Goal: Task Accomplishment & Management: Use online tool/utility

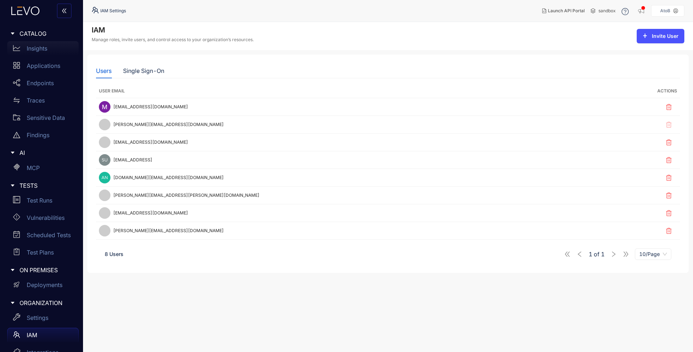
drag, startPoint x: 39, startPoint y: 48, endPoint x: 45, endPoint y: 52, distance: 7.3
click at [39, 49] on p "Insights" at bounding box center [37, 48] width 21 height 6
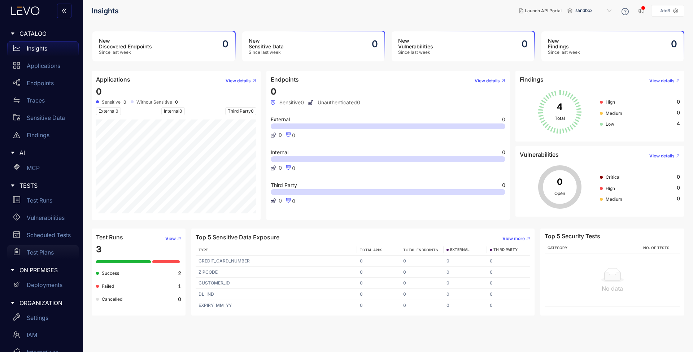
scroll to position [31, 0]
click at [592, 13] on span "sandbox" at bounding box center [594, 11] width 38 height 12
click at [593, 23] on div "production" at bounding box center [597, 23] width 38 height 8
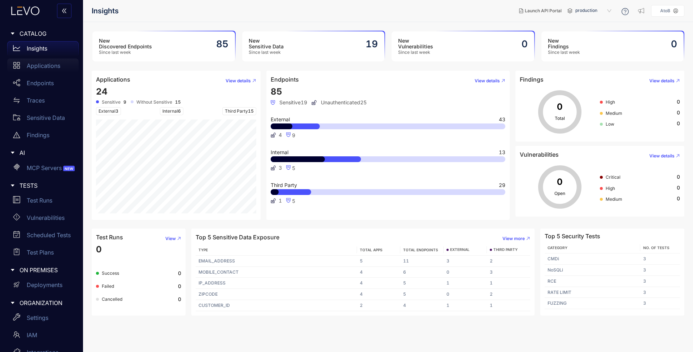
click at [39, 67] on p "Applications" at bounding box center [44, 65] width 34 height 6
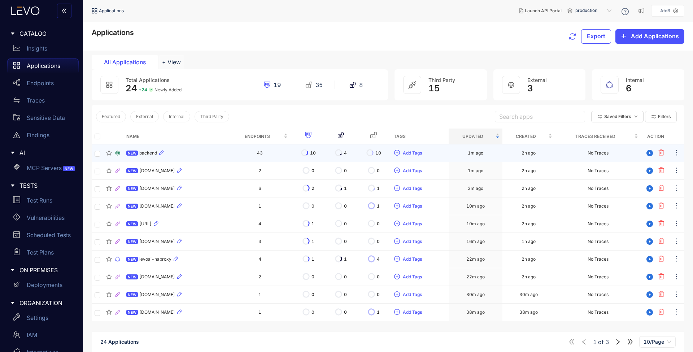
click at [142, 153] on span "backend" at bounding box center [148, 152] width 18 height 5
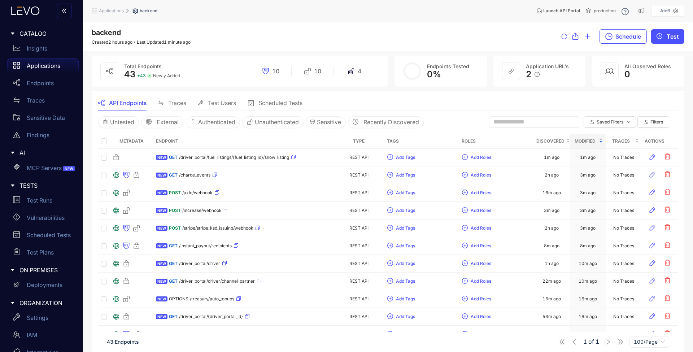
click at [181, 101] on span "Traces" at bounding box center [177, 103] width 18 height 6
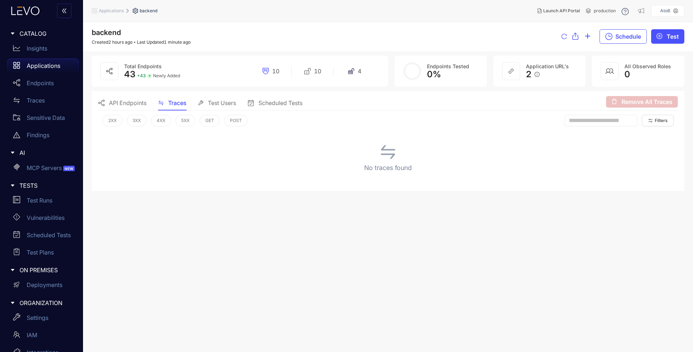
click at [127, 104] on span "API Endpoints" at bounding box center [128, 103] width 38 height 6
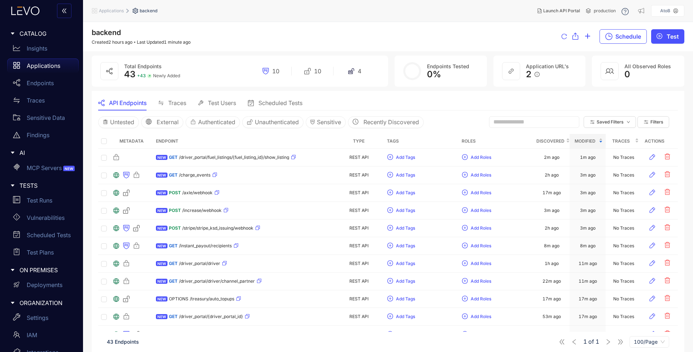
click at [45, 63] on p "Applications" at bounding box center [44, 65] width 34 height 6
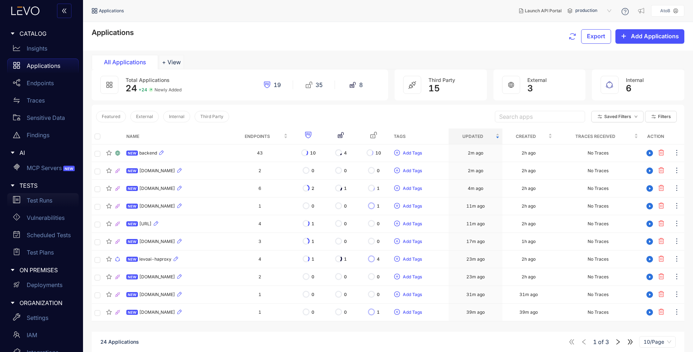
click at [45, 196] on div "Test Runs" at bounding box center [42, 200] width 71 height 14
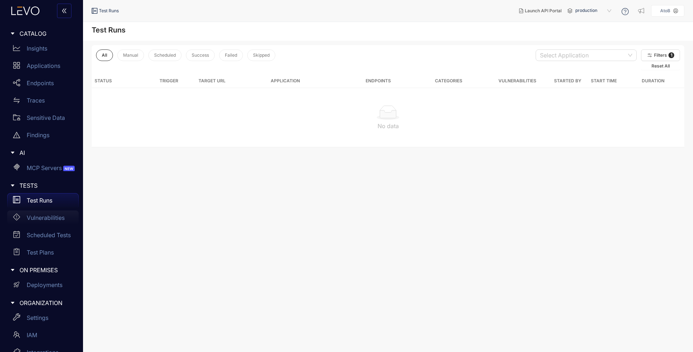
click at [43, 220] on p "Vulnerabilities" at bounding box center [46, 217] width 38 height 6
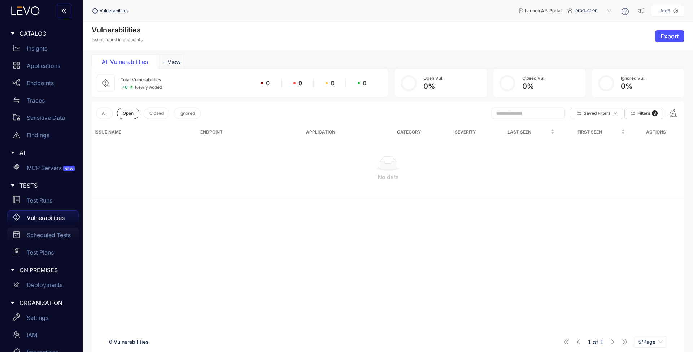
click at [54, 233] on p "Scheduled Tests" at bounding box center [49, 235] width 44 height 6
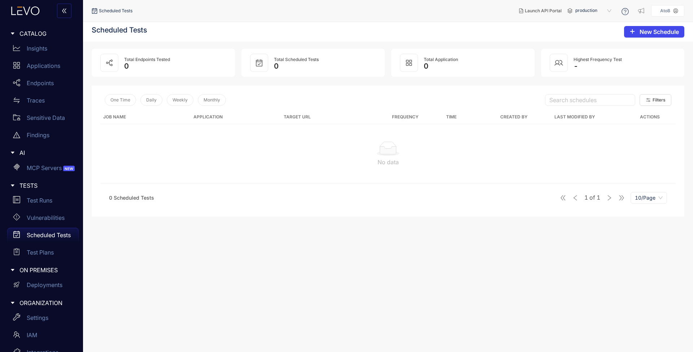
click at [634, 32] on button "New Schedule" at bounding box center [654, 32] width 60 height 12
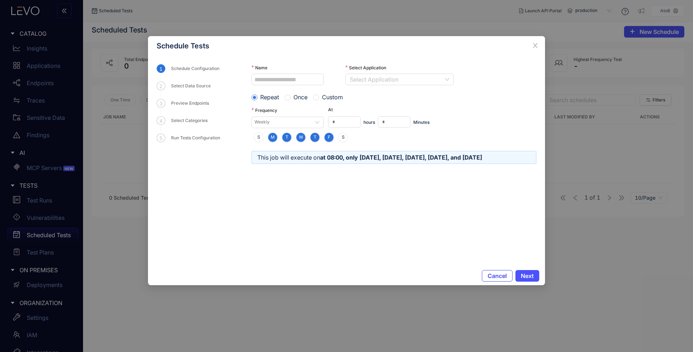
click at [487, 275] on span "Cancel" at bounding box center [496, 275] width 19 height 6
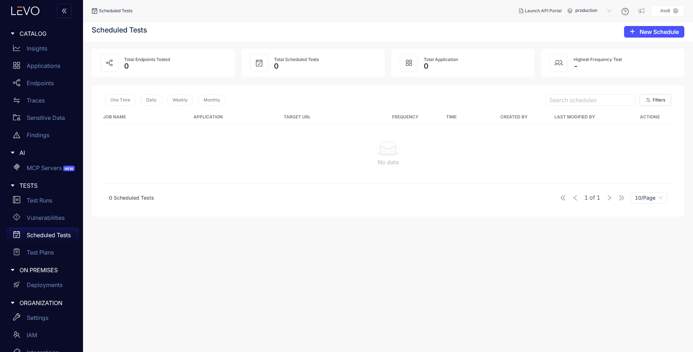
click at [395, 249] on section "Scheduled Tests New Schedule Total Endpoints Tested 0 Total Scheduled Tests 0 T…" at bounding box center [388, 187] width 610 height 330
click at [48, 85] on p "Endpoints" at bounding box center [40, 83] width 27 height 6
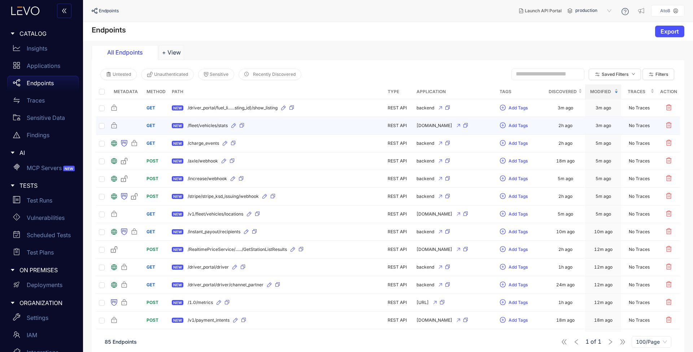
click at [208, 125] on span "/fleet/vehicles/stats" at bounding box center [208, 125] width 40 height 5
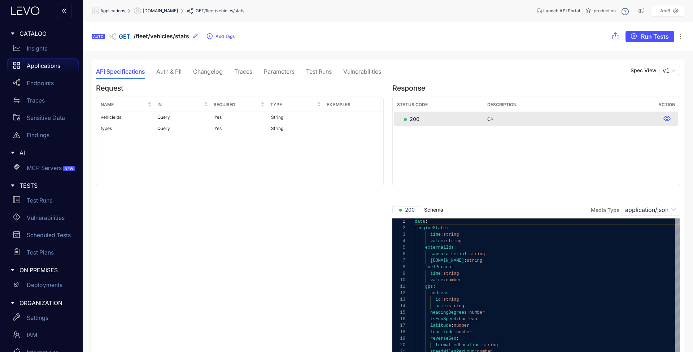
click at [236, 70] on div "Traces" at bounding box center [243, 71] width 18 height 6
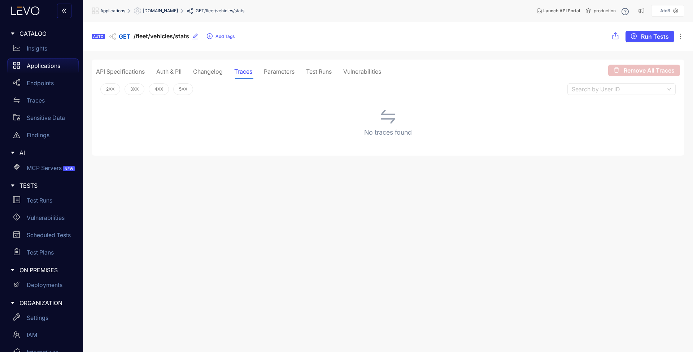
click at [313, 69] on div "Test Runs" at bounding box center [319, 71] width 26 height 6
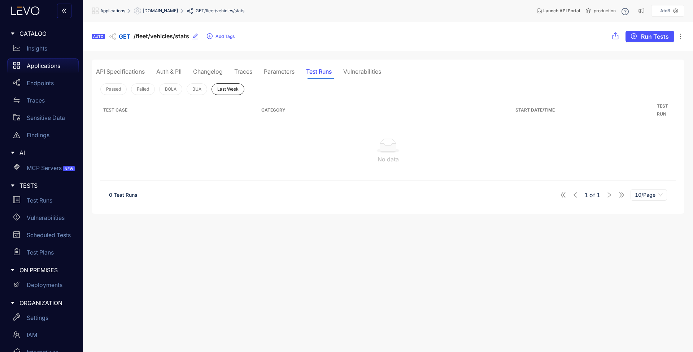
click at [286, 74] on div "Parameters" at bounding box center [279, 71] width 31 height 6
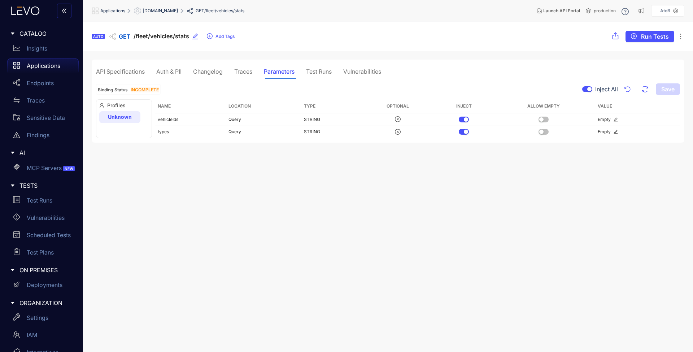
click at [240, 72] on div "Traces" at bounding box center [243, 71] width 18 height 6
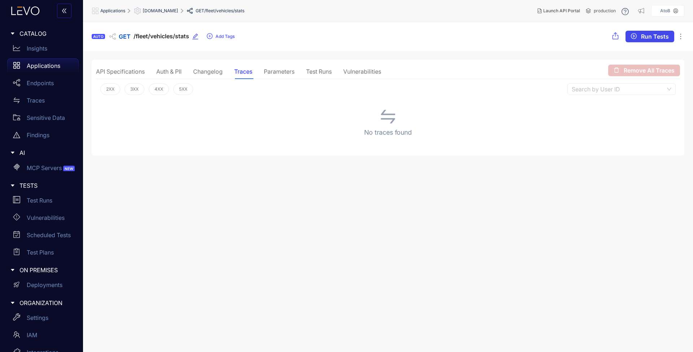
click at [651, 36] on span "Run Tests" at bounding box center [655, 36] width 28 height 6
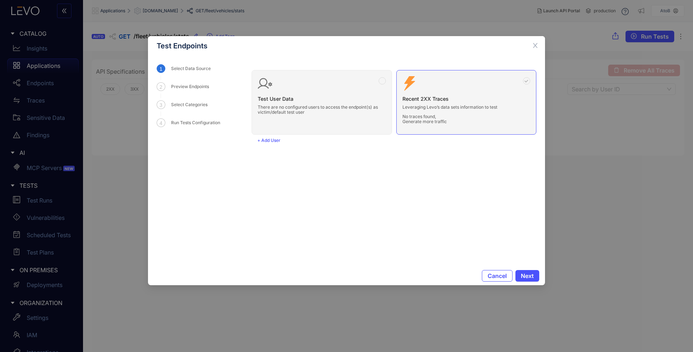
click at [328, 98] on div "Test User Data There are no configured users to access the endpoint(s) as victi…" at bounding box center [393, 99] width 285 height 70
click at [383, 81] on div "Test User Data There are no configured users to access the endpoint(s) as victi…" at bounding box center [393, 99] width 285 height 70
click at [383, 80] on div "Test User Data There are no configured users to access the endpoint(s) as victi…" at bounding box center [393, 99] width 285 height 70
click at [277, 141] on span "+ Add User" at bounding box center [268, 140] width 23 height 5
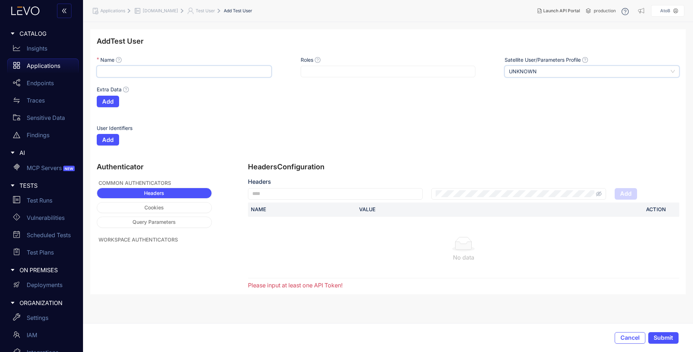
click at [157, 76] on input "Name" at bounding box center [184, 72] width 175 height 12
click at [44, 64] on p "Applications" at bounding box center [44, 65] width 34 height 6
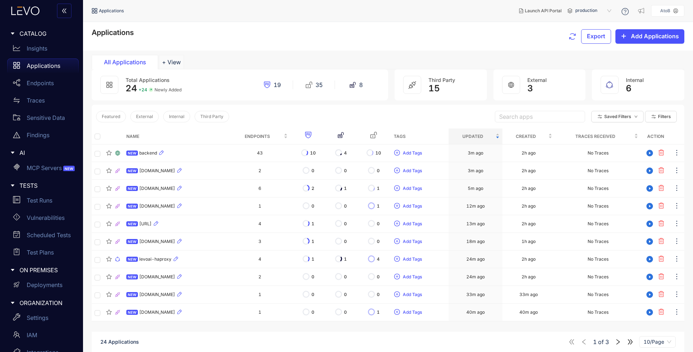
click at [480, 44] on div "Applications Export Add Applications" at bounding box center [388, 36] width 592 height 16
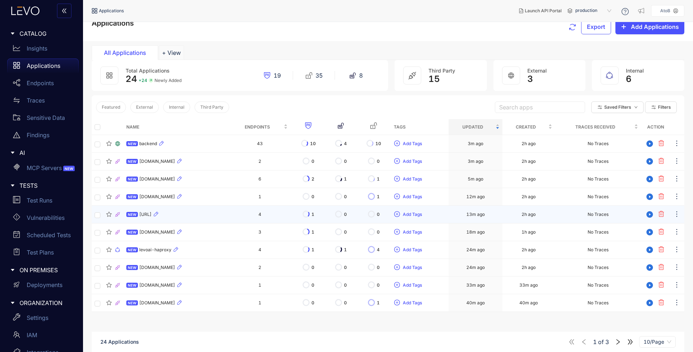
scroll to position [5, 0]
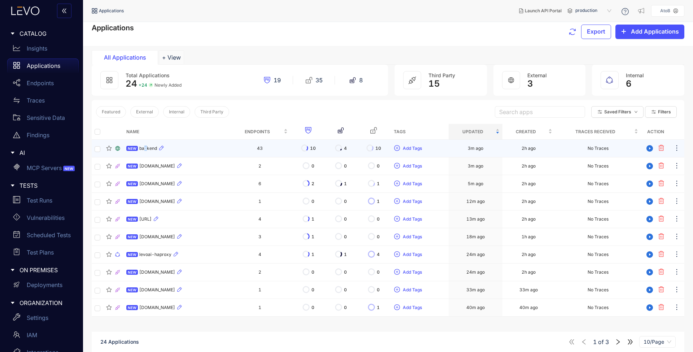
click at [146, 148] on span "backend" at bounding box center [148, 148] width 18 height 5
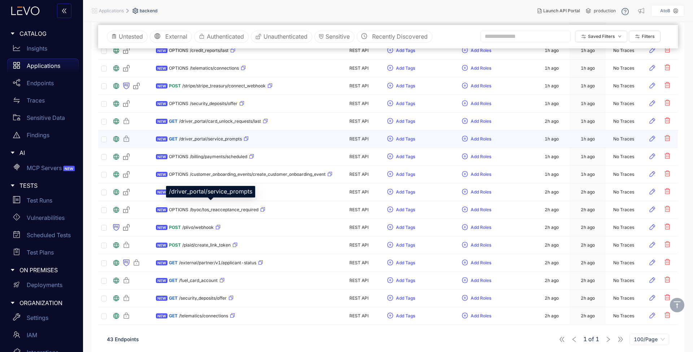
scroll to position [586, 0]
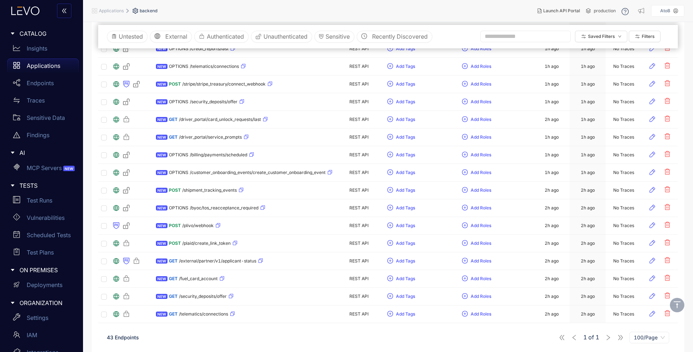
drag, startPoint x: 319, startPoint y: 12, endPoint x: 305, endPoint y: 5, distance: 15.3
click at [319, 12] on nav "Applications backend" at bounding box center [312, 10] width 440 height 13
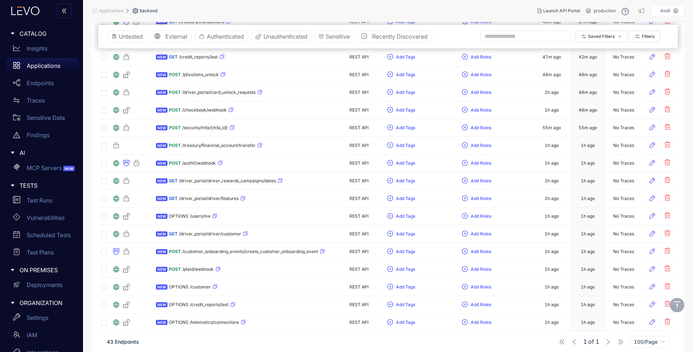
scroll to position [0, 0]
